Goal: Task Accomplishment & Management: Manage account settings

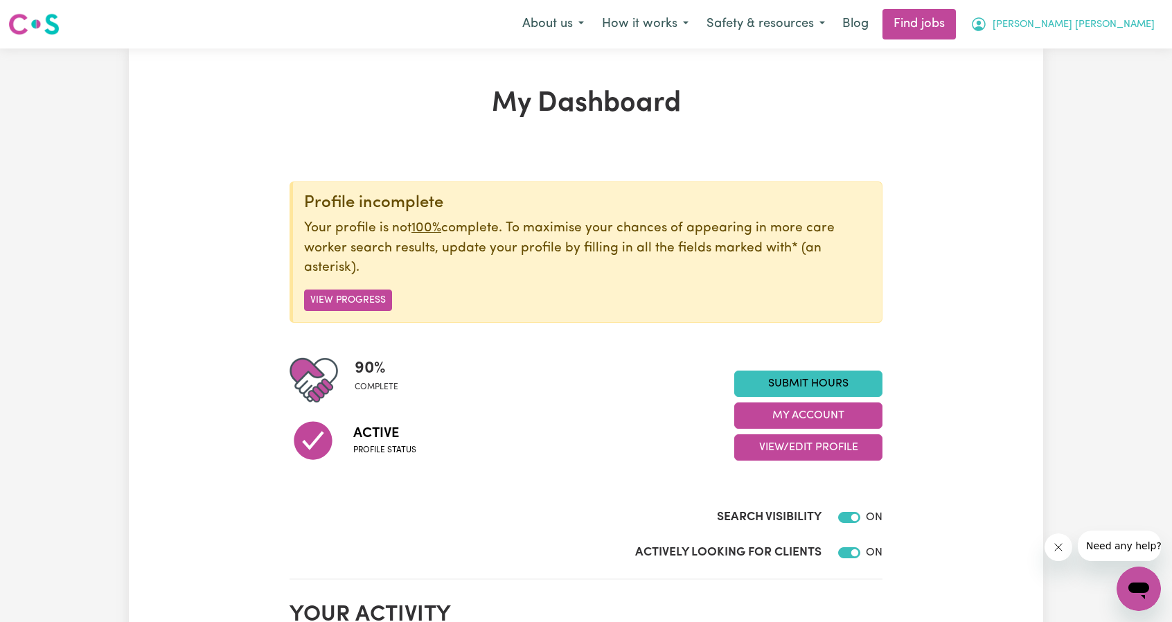
click at [1122, 24] on span "[PERSON_NAME] [PERSON_NAME]" at bounding box center [1073, 24] width 162 height 15
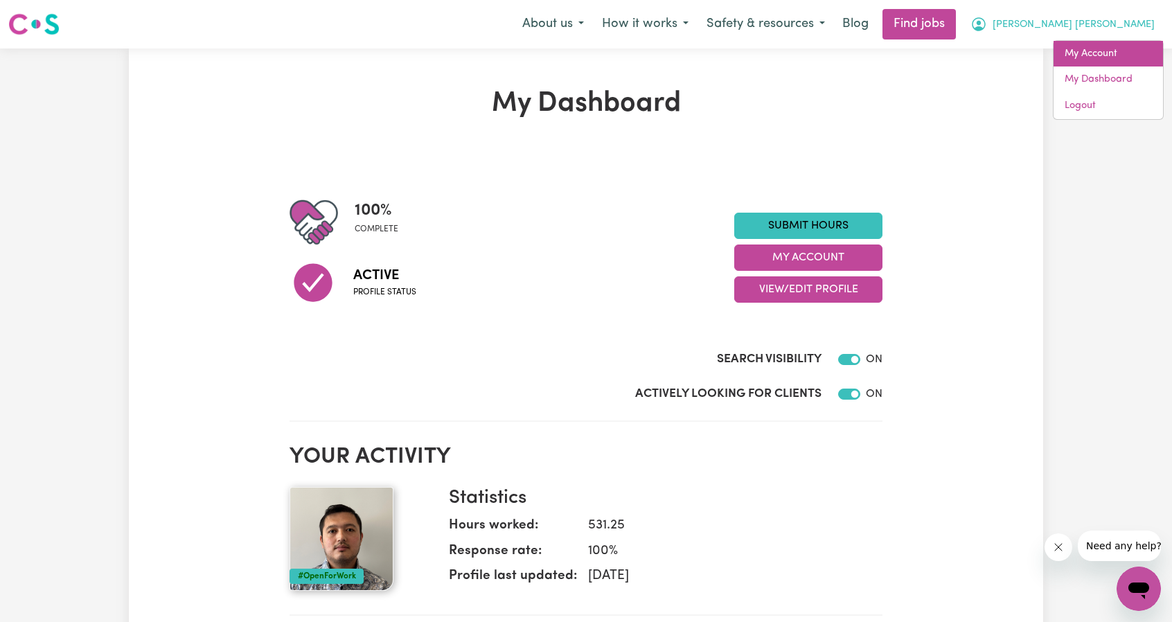
click at [1087, 51] on link "My Account" at bounding box center [1107, 54] width 109 height 26
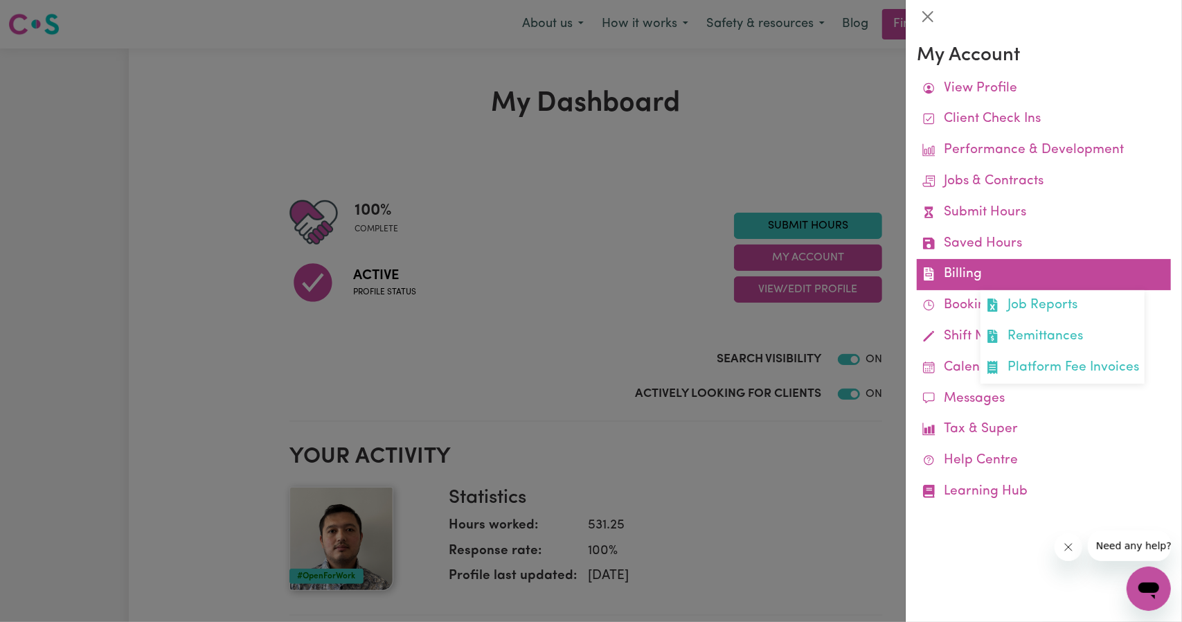
click at [960, 285] on link "Billing Job Reports Remittances Platform Fee Invoices" at bounding box center [1044, 274] width 254 height 31
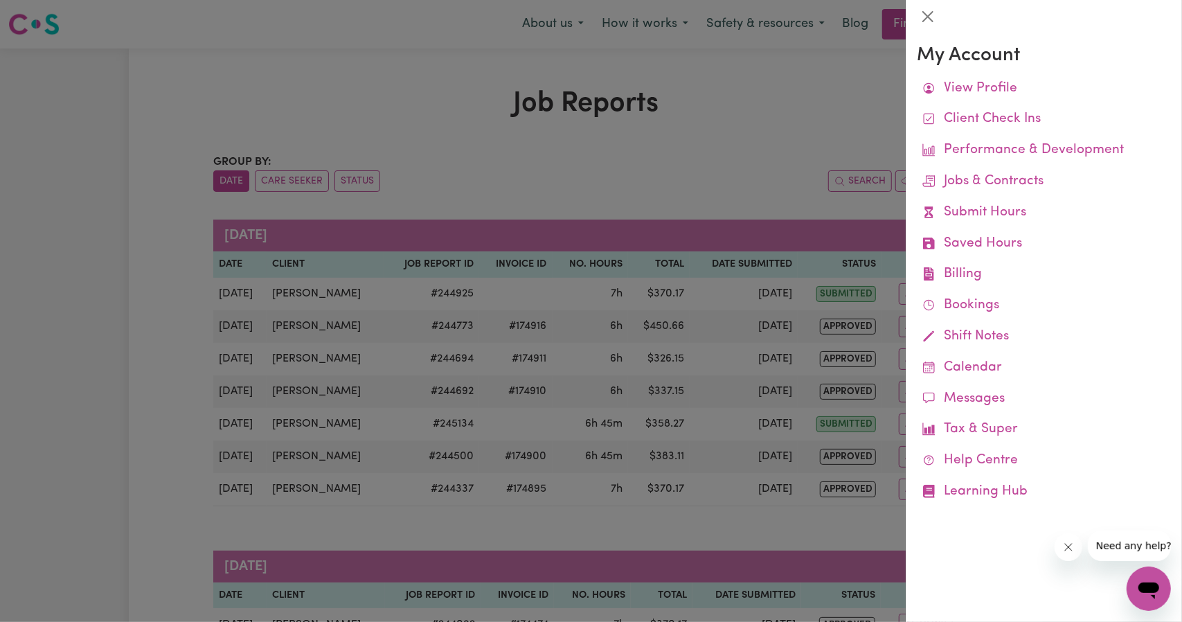
click at [580, 308] on div at bounding box center [591, 311] width 1182 height 622
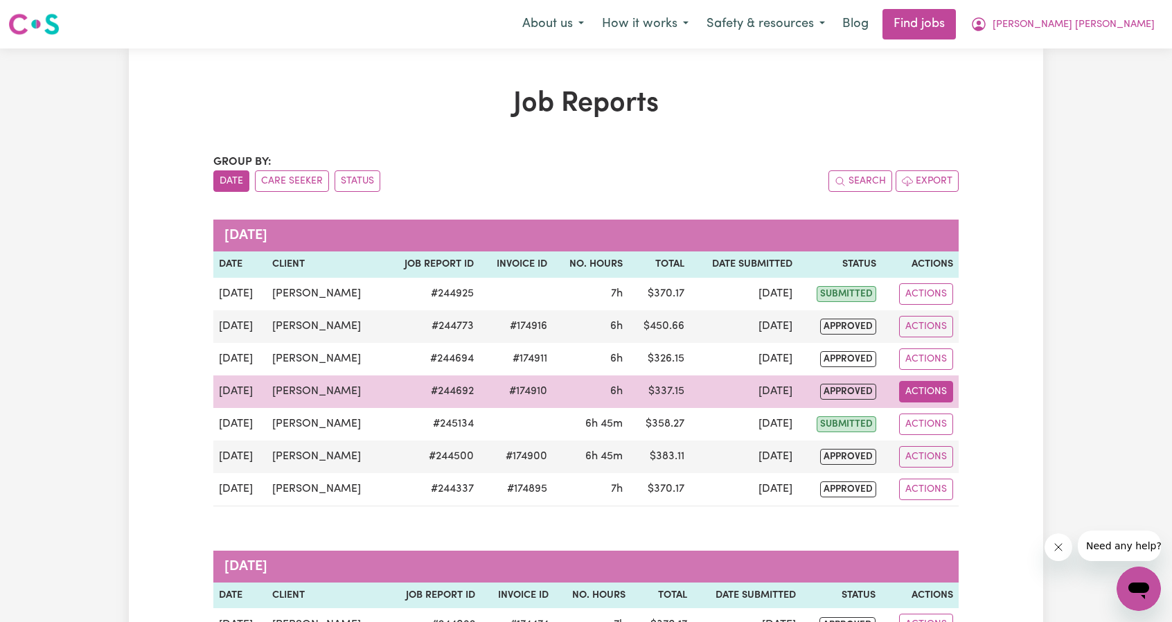
click at [931, 388] on button "Actions" at bounding box center [926, 391] width 54 height 21
click at [947, 416] on link "View Job Report" at bounding box center [958, 423] width 118 height 28
select select "pm"
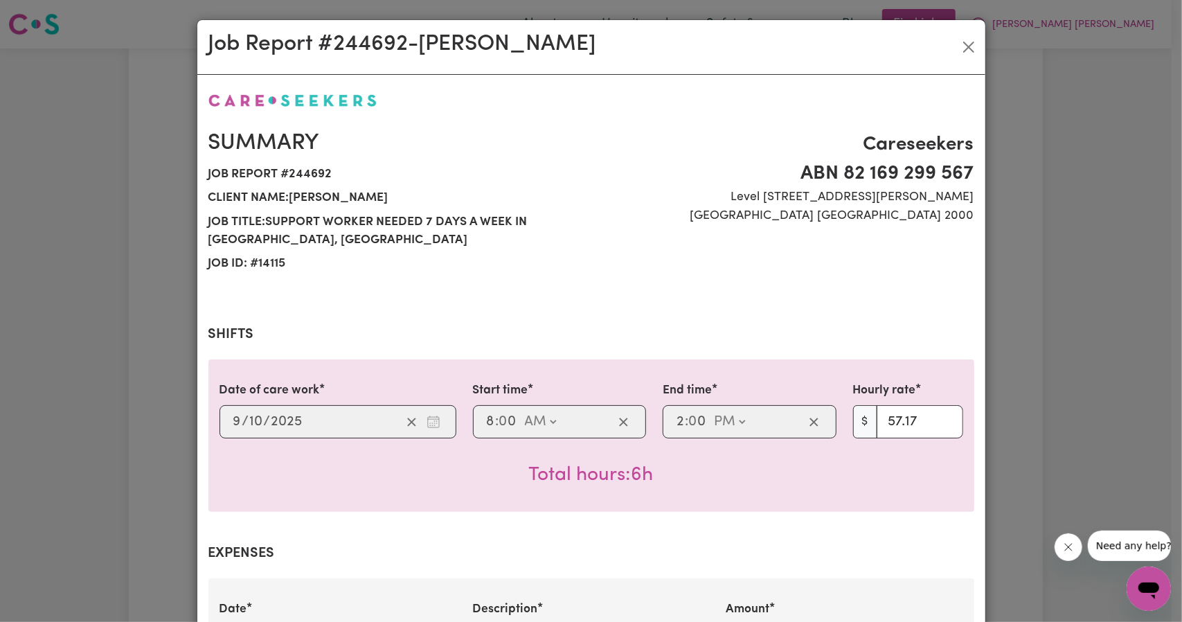
select select "57.17-Weekday"
click at [959, 55] on div "Job Report # 244692 - [PERSON_NAME]" at bounding box center [591, 47] width 788 height 55
click at [961, 50] on button "Close" at bounding box center [969, 47] width 22 height 22
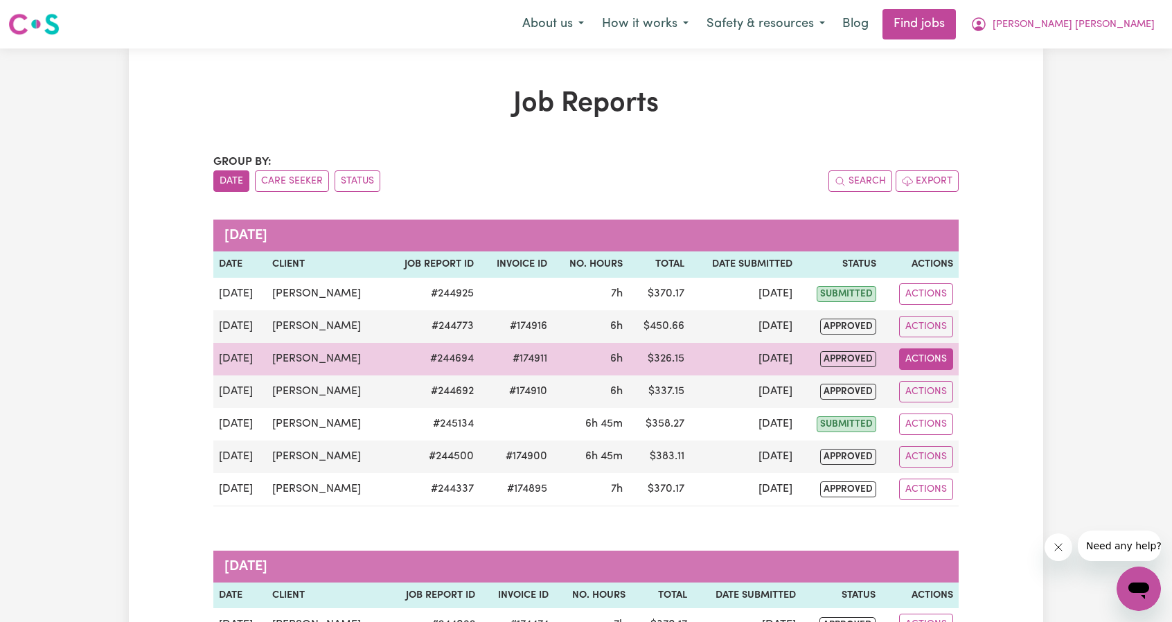
click at [927, 356] on button "Actions" at bounding box center [926, 358] width 54 height 21
click at [931, 379] on link "View Job Report" at bounding box center [958, 391] width 118 height 28
select select "pm"
select select "57.17-Weekday"
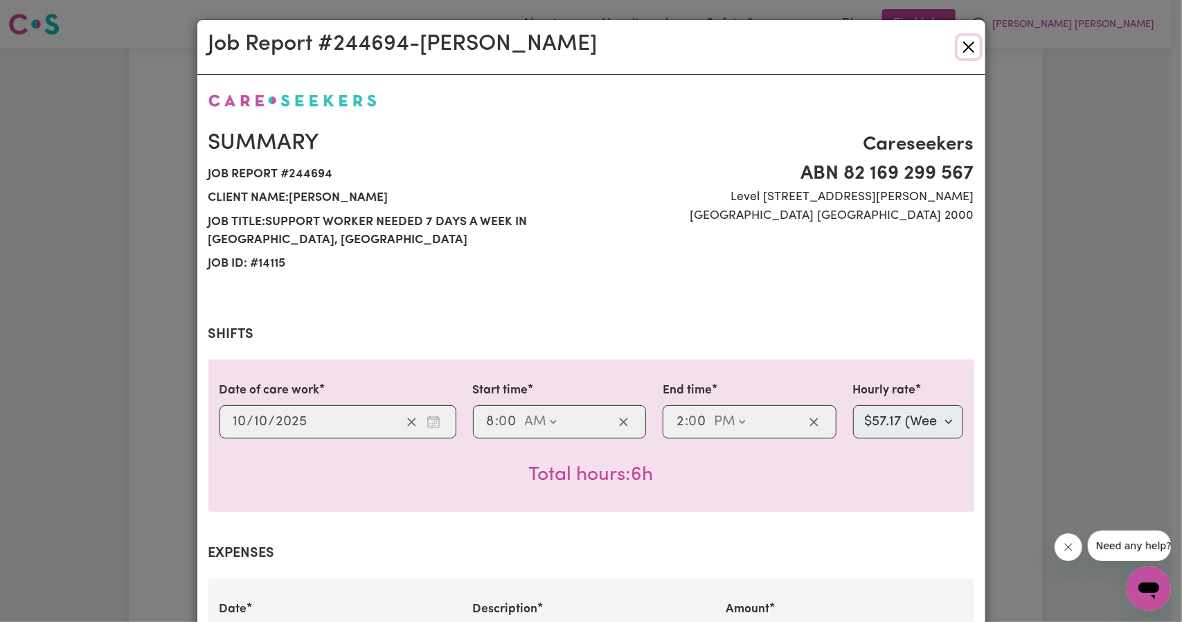
click at [959, 49] on button "Close" at bounding box center [969, 47] width 22 height 22
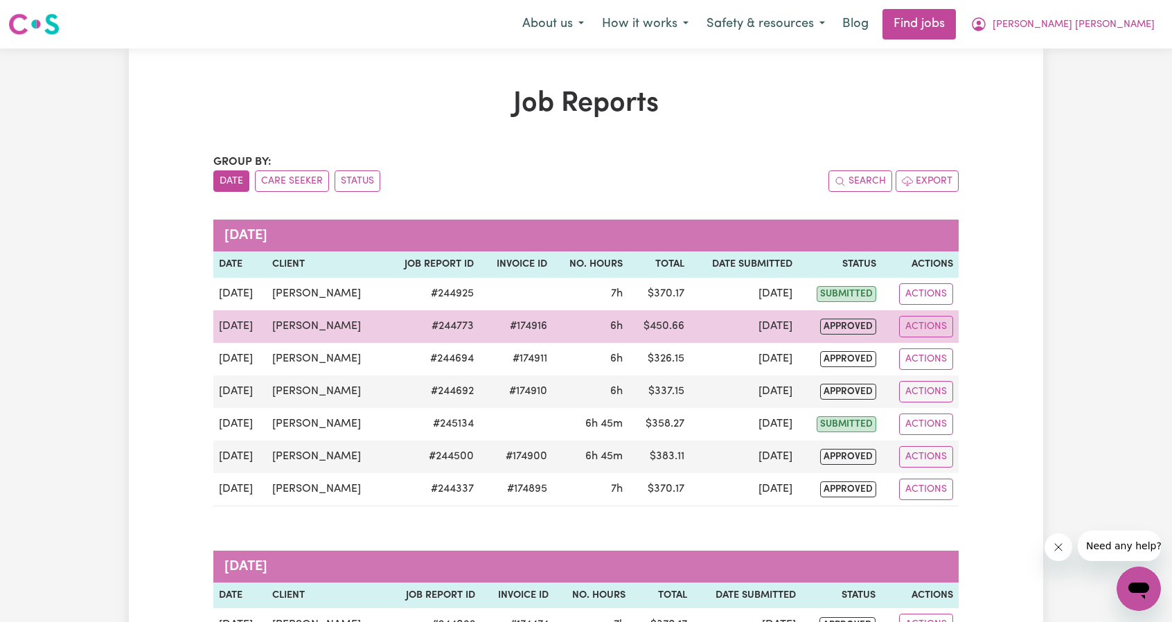
click at [915, 312] on td "Actions" at bounding box center [920, 326] width 77 height 33
click at [938, 341] on td "Actions" at bounding box center [920, 326] width 77 height 33
click at [942, 337] on td "Actions" at bounding box center [920, 326] width 77 height 33
click at [935, 323] on button "Actions" at bounding box center [926, 326] width 54 height 21
click at [947, 357] on link "View Job Report" at bounding box center [958, 358] width 118 height 28
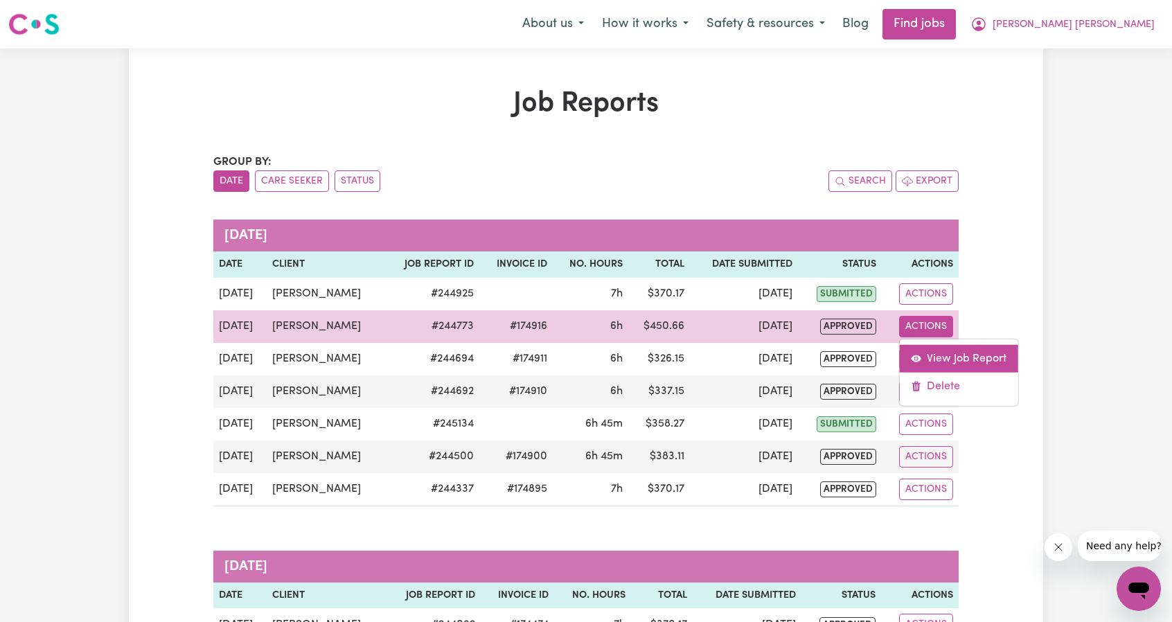
select select "pm"
select select "57.17-Weekday"
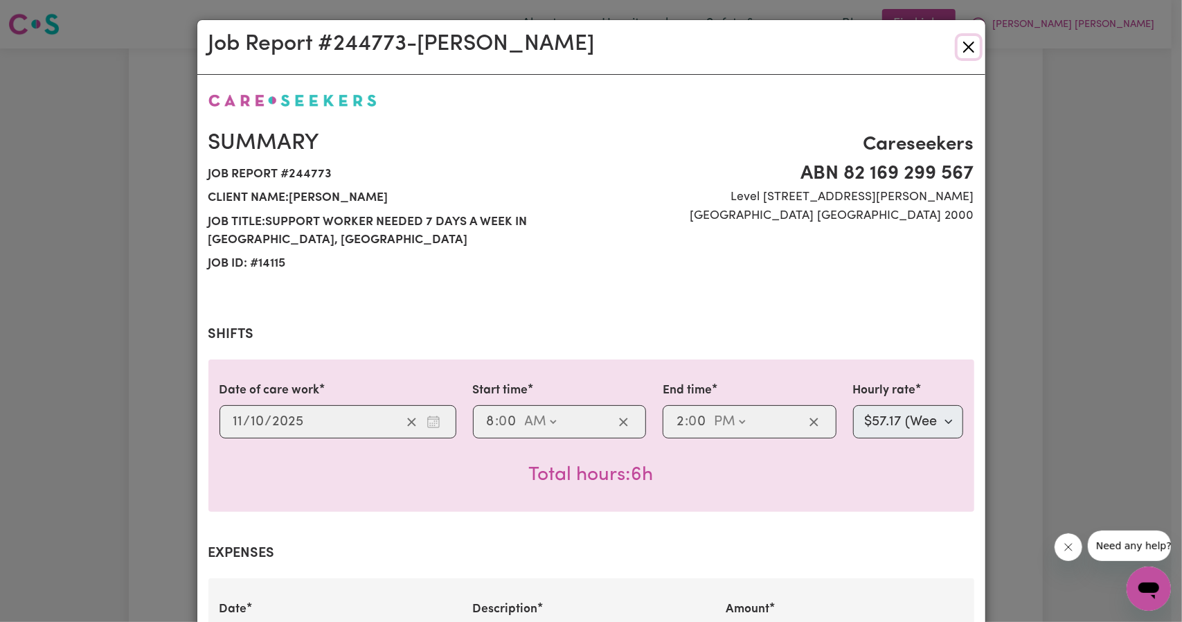
click at [968, 40] on button "Close" at bounding box center [969, 47] width 22 height 22
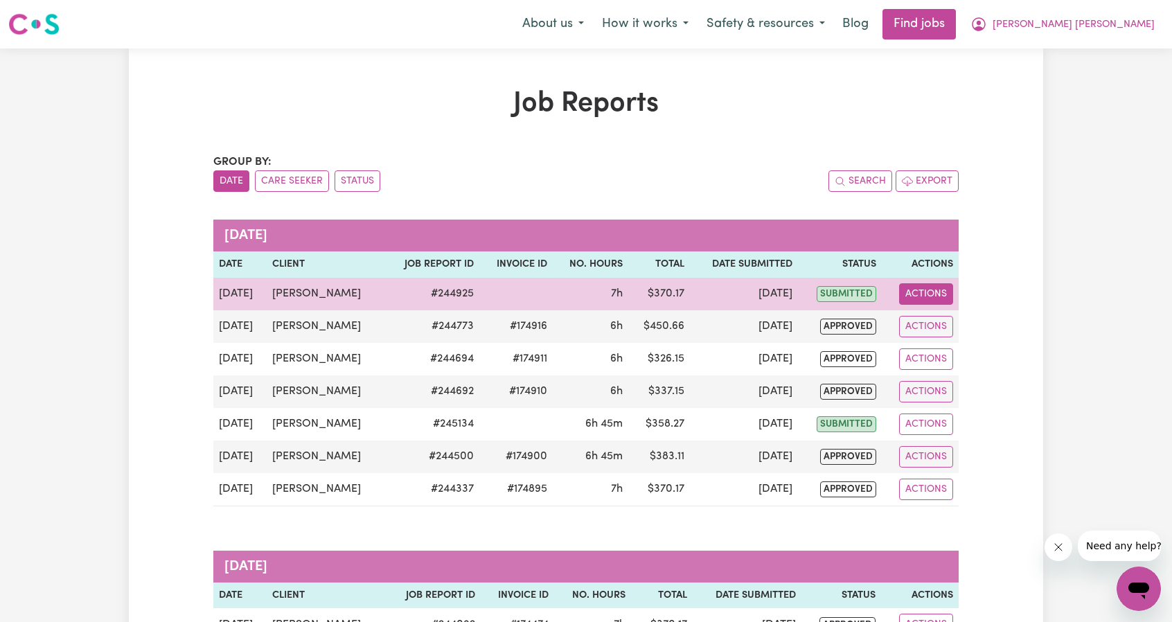
click at [932, 289] on button "Actions" at bounding box center [926, 293] width 54 height 21
click at [956, 318] on link "View Job Report" at bounding box center [958, 326] width 118 height 28
select select "pm"
select select "57.17-Weekday"
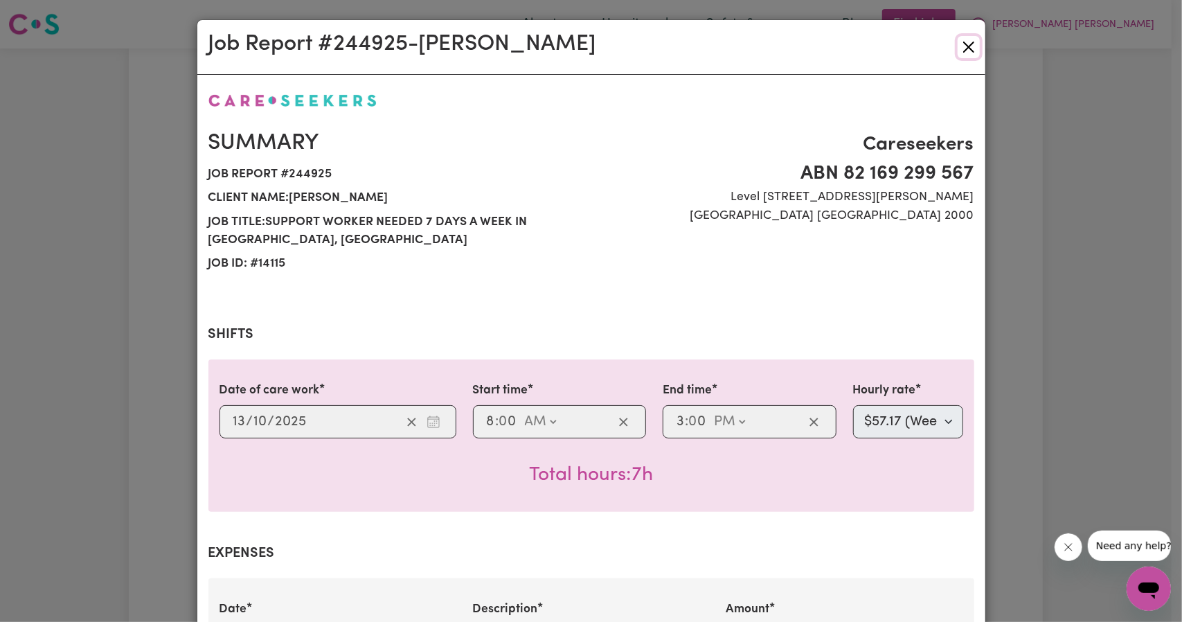
click at [974, 42] on button "Close" at bounding box center [969, 47] width 22 height 22
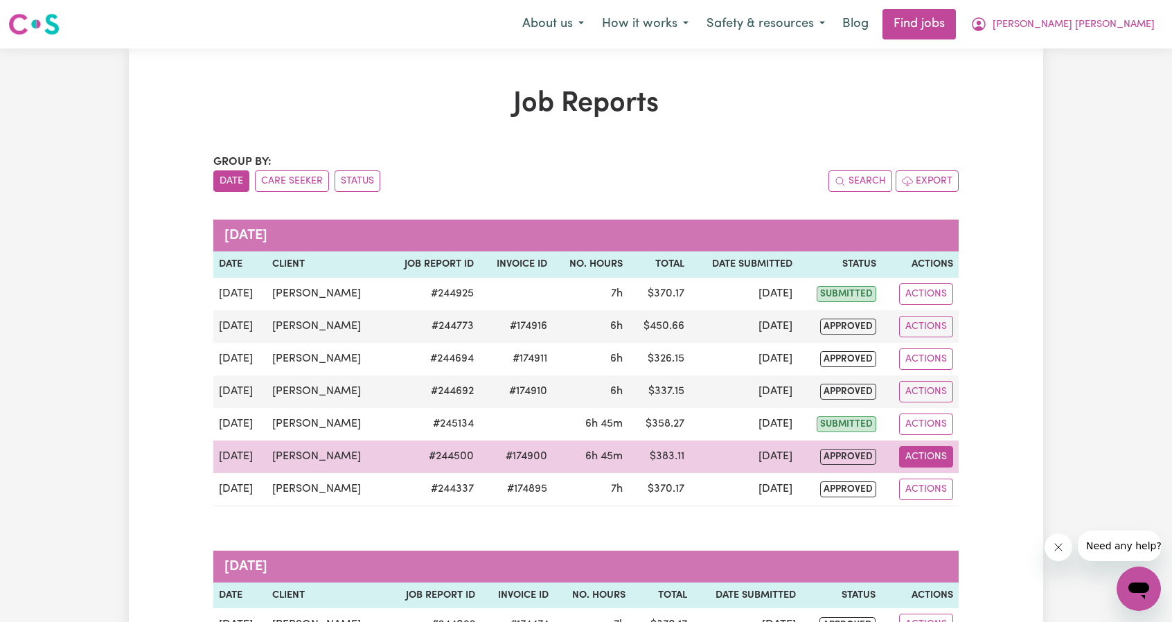
click at [929, 449] on button "Actions" at bounding box center [926, 456] width 54 height 21
click at [973, 481] on link "View Job Report" at bounding box center [958, 488] width 118 height 28
select select "pm"
select select "57.17-Weekday"
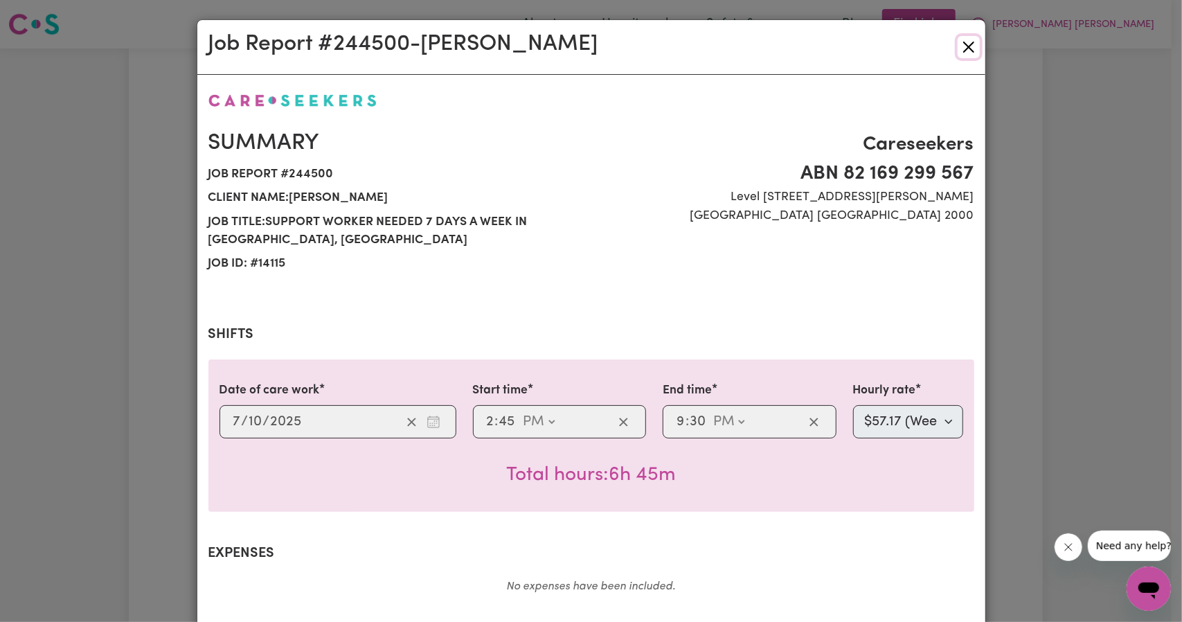
click at [968, 44] on button "Close" at bounding box center [969, 47] width 22 height 22
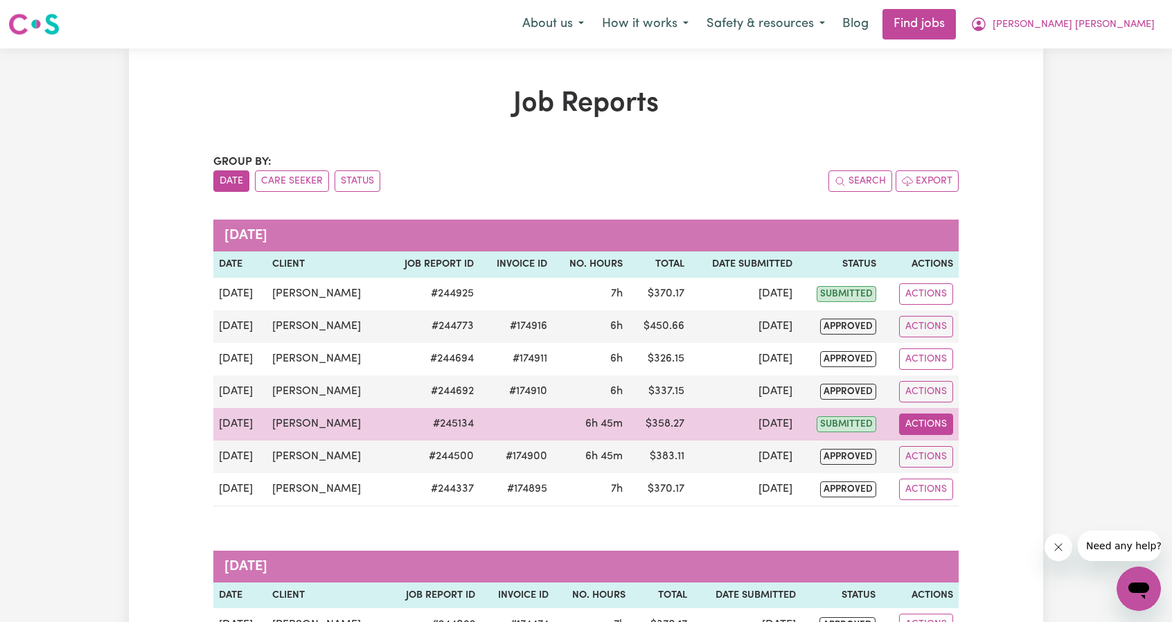
click at [946, 419] on button "Actions" at bounding box center [926, 423] width 54 height 21
click at [958, 442] on link "View Job Report" at bounding box center [958, 456] width 118 height 28
select select "pm"
select select "57.17-Weekday"
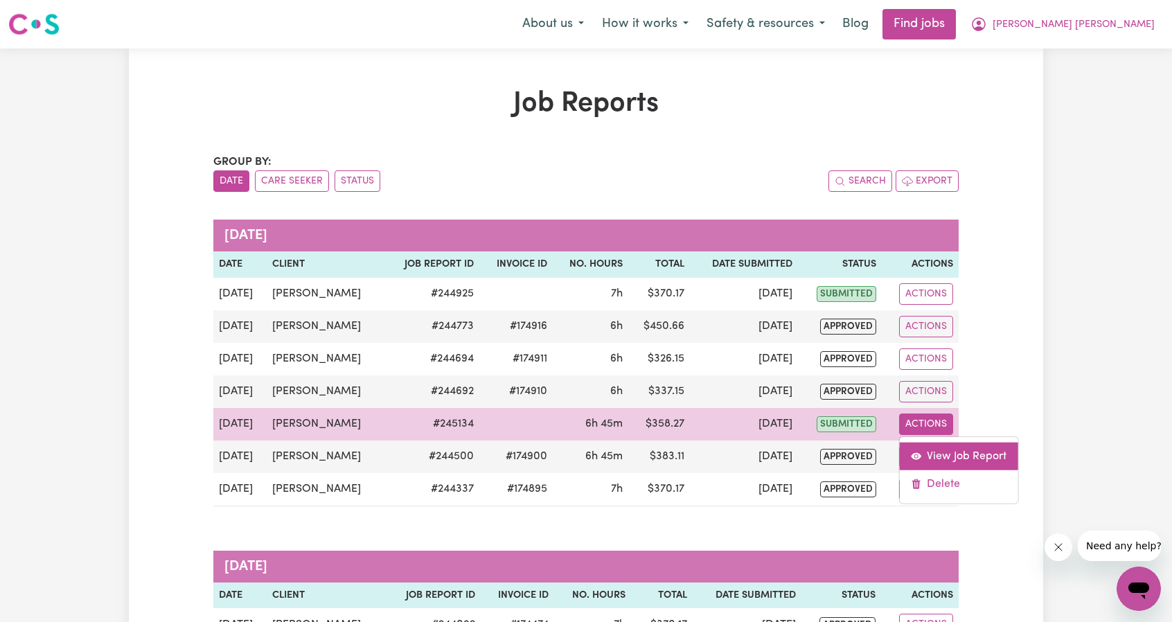
select select "pm"
select select "57.17-Weekday"
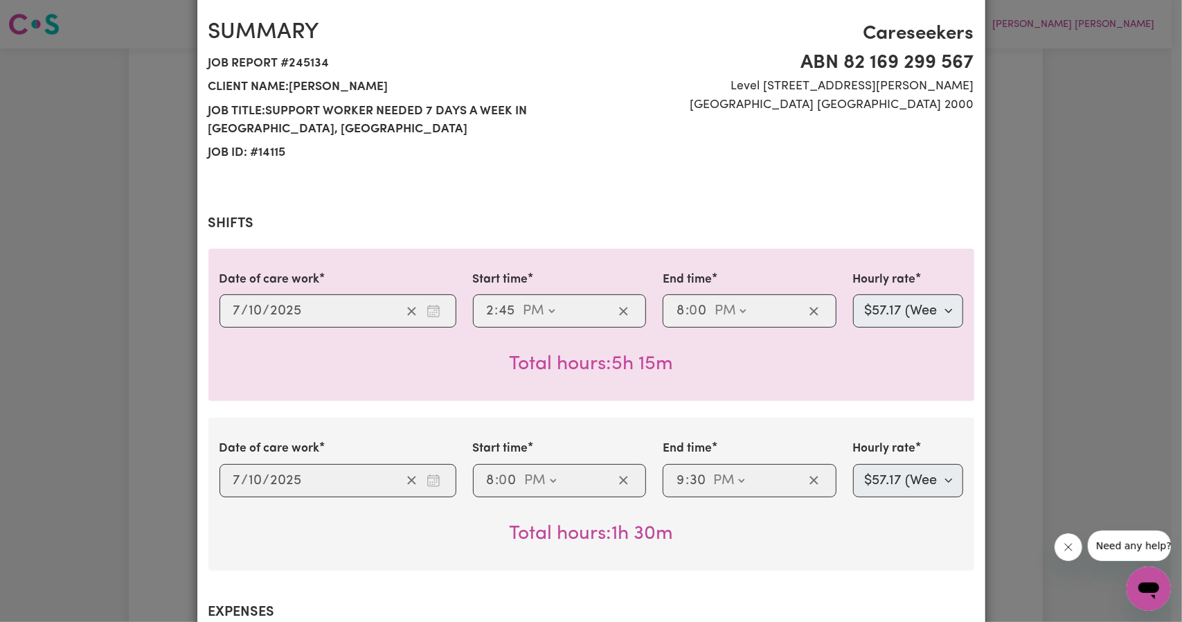
scroll to position [208, 0]
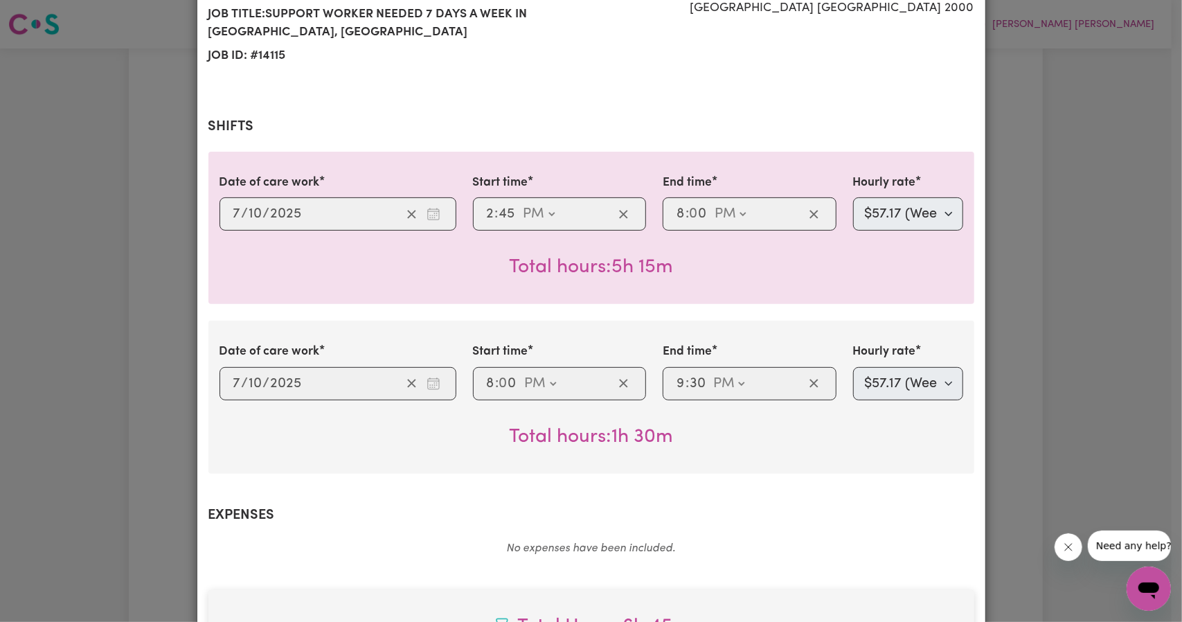
drag, startPoint x: 932, startPoint y: 6, endPoint x: 931, endPoint y: 18, distance: 12.5
click at [932, 6] on span "[GEOGRAPHIC_DATA] [GEOGRAPHIC_DATA] 2000" at bounding box center [787, 8] width 375 height 18
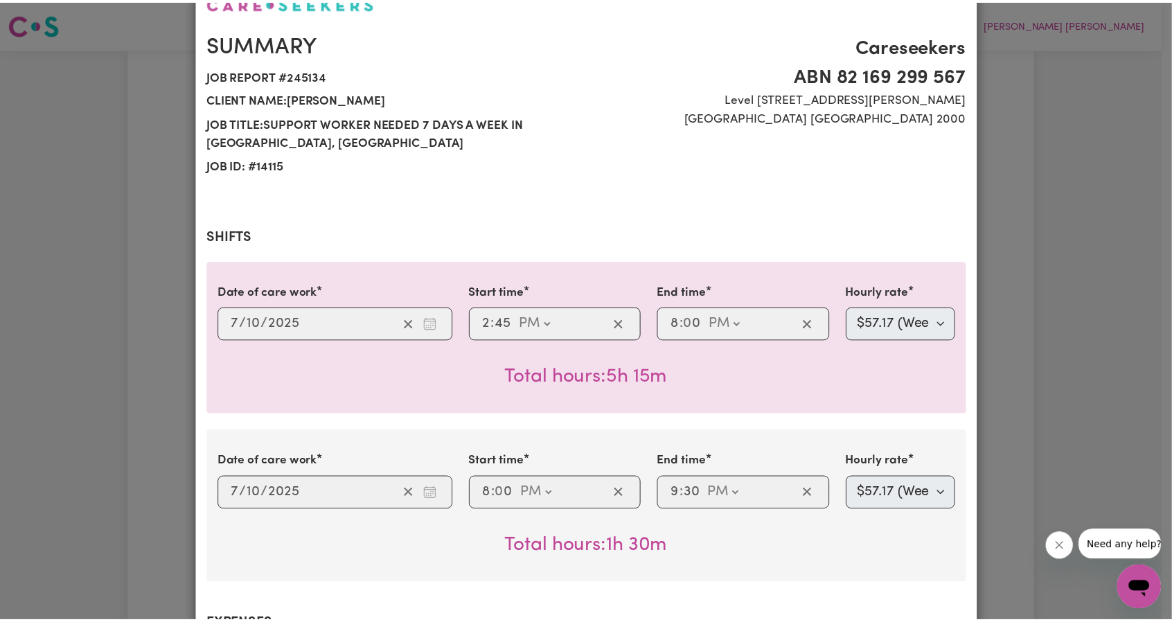
scroll to position [0, 0]
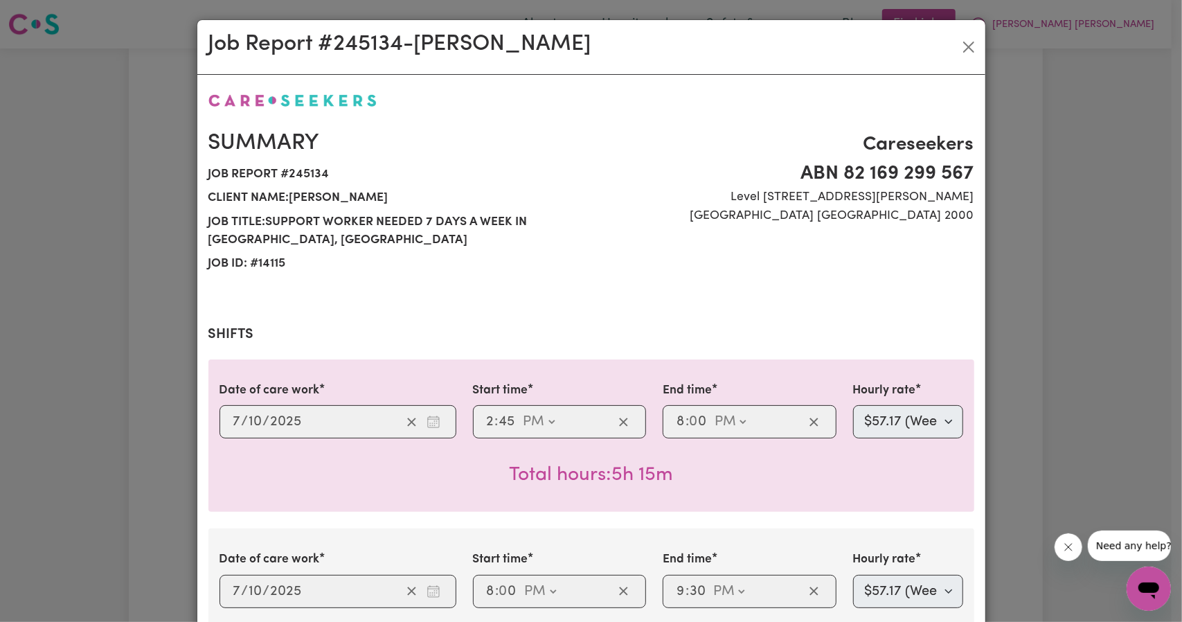
click at [976, 44] on div "Job Report # 245134 - [PERSON_NAME]" at bounding box center [591, 47] width 788 height 55
drag, startPoint x: 1075, startPoint y: 22, endPoint x: 1064, endPoint y: 26, distance: 11.6
click at [1075, 22] on div "Job Report # 245134 - [PERSON_NAME] Summary Job report # 245134 Client name: [P…" at bounding box center [591, 311] width 1182 height 622
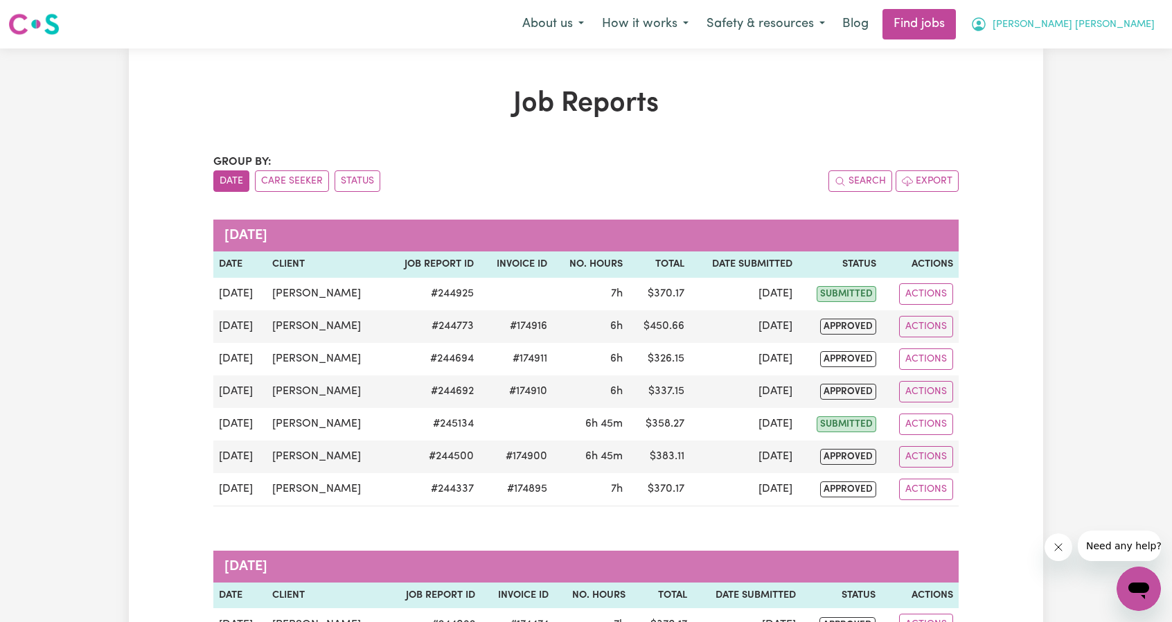
click at [1109, 22] on span "[PERSON_NAME] [PERSON_NAME]" at bounding box center [1073, 24] width 162 height 15
click at [1077, 111] on link "Logout" at bounding box center [1107, 106] width 109 height 26
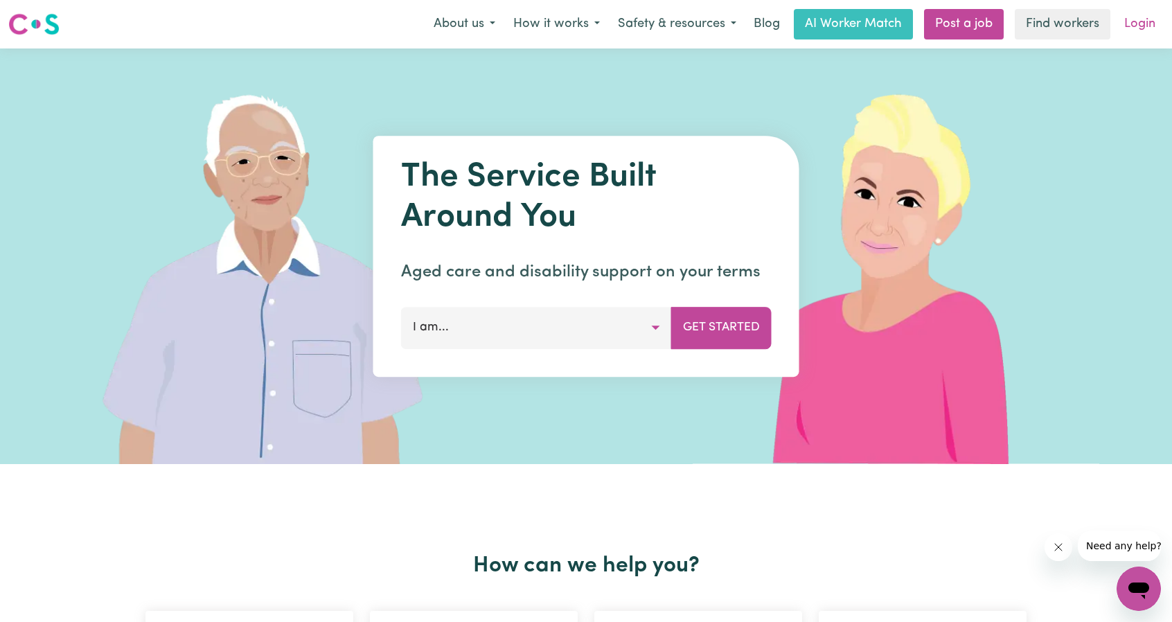
click at [1128, 32] on link "Login" at bounding box center [1140, 24] width 48 height 30
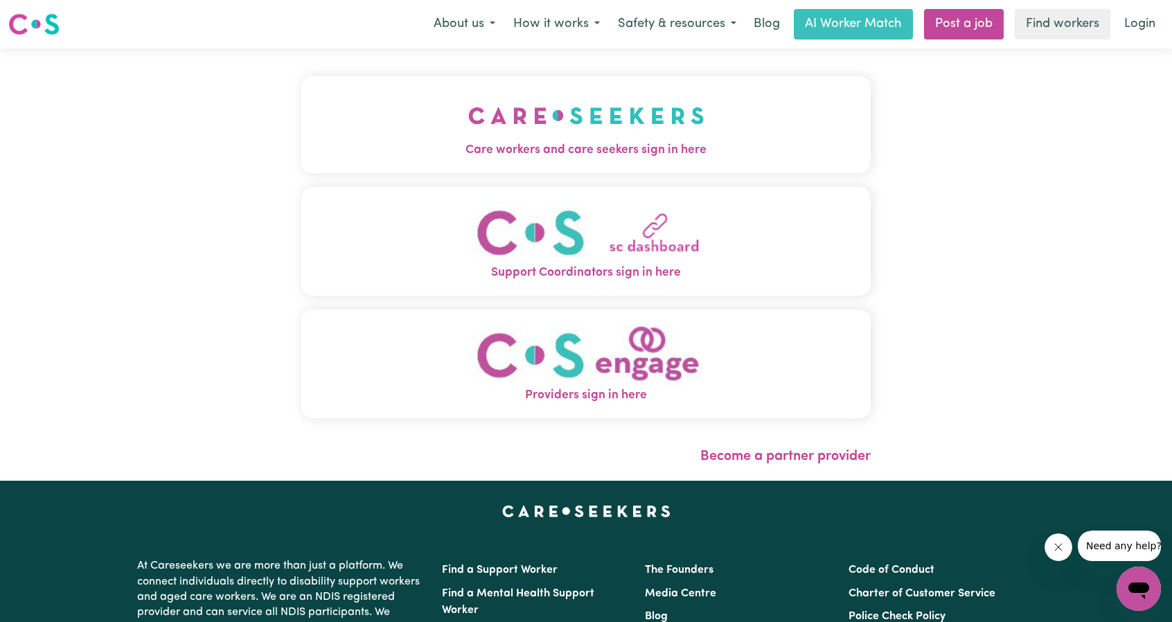
click at [623, 98] on div "Care workers and care seekers sign in here Support Coordinators sign in here Pr…" at bounding box center [586, 264] width 586 height 432
click at [591, 126] on img "Care workers and care seekers sign in here" at bounding box center [586, 115] width 236 height 51
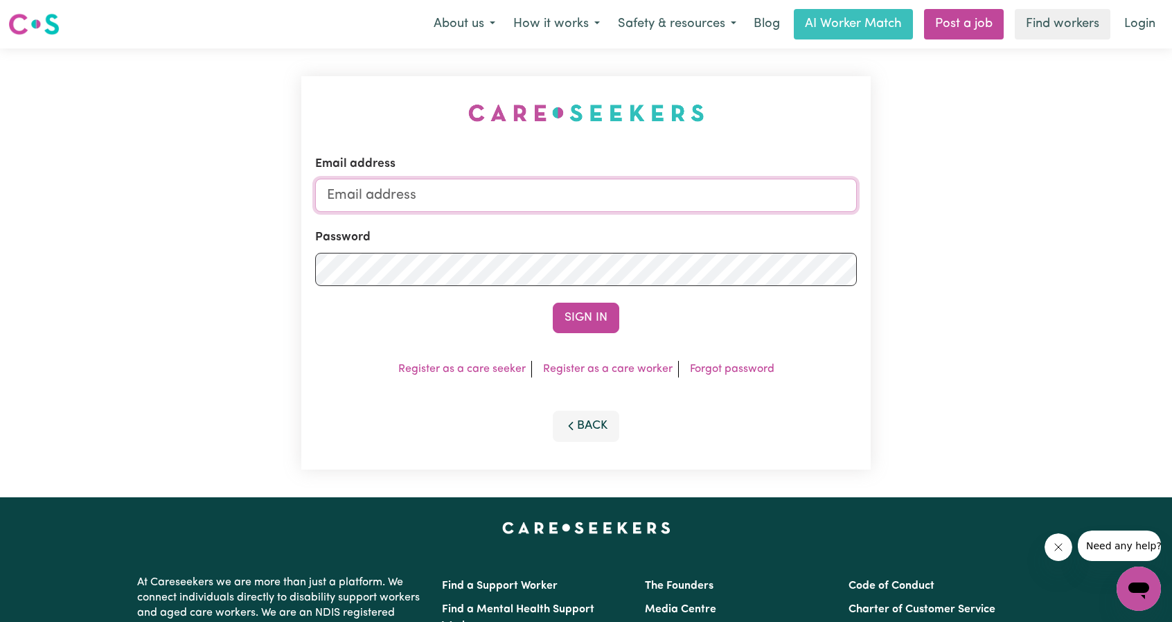
click at [643, 188] on input "Email address" at bounding box center [586, 195] width 542 height 33
drag, startPoint x: 402, startPoint y: 194, endPoint x: 623, endPoint y: 206, distance: 221.2
click at [616, 206] on input "[EMAIL_ADDRESS][PERSON_NAME][DOMAIN_NAME]" at bounding box center [586, 195] width 542 height 33
type input "[EMAIL_ADDRESS][DOMAIN_NAME]"
click at [593, 319] on button "Sign In" at bounding box center [586, 318] width 66 height 30
